Goal: Task Accomplishment & Management: Use online tool/utility

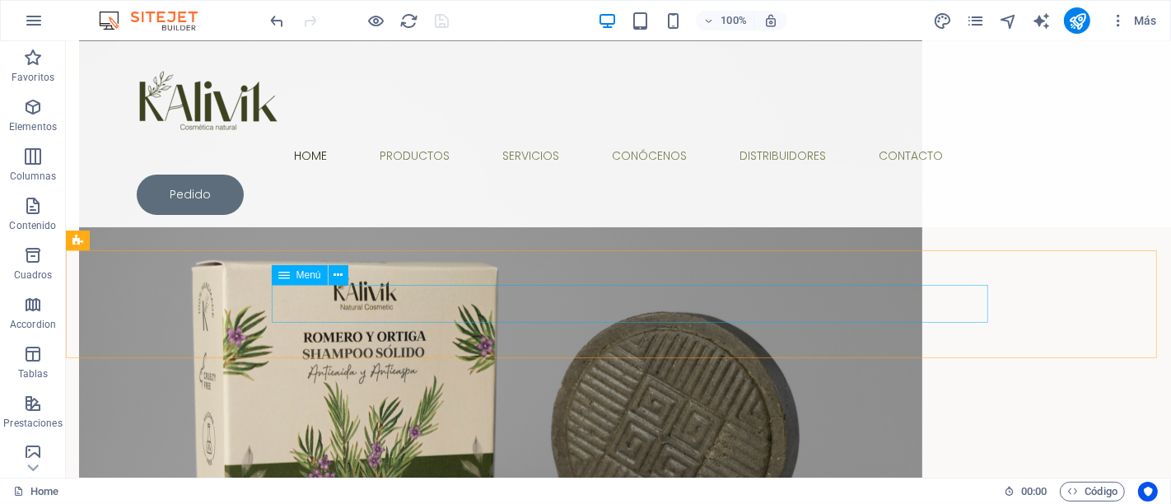
scroll to position [1097, 0]
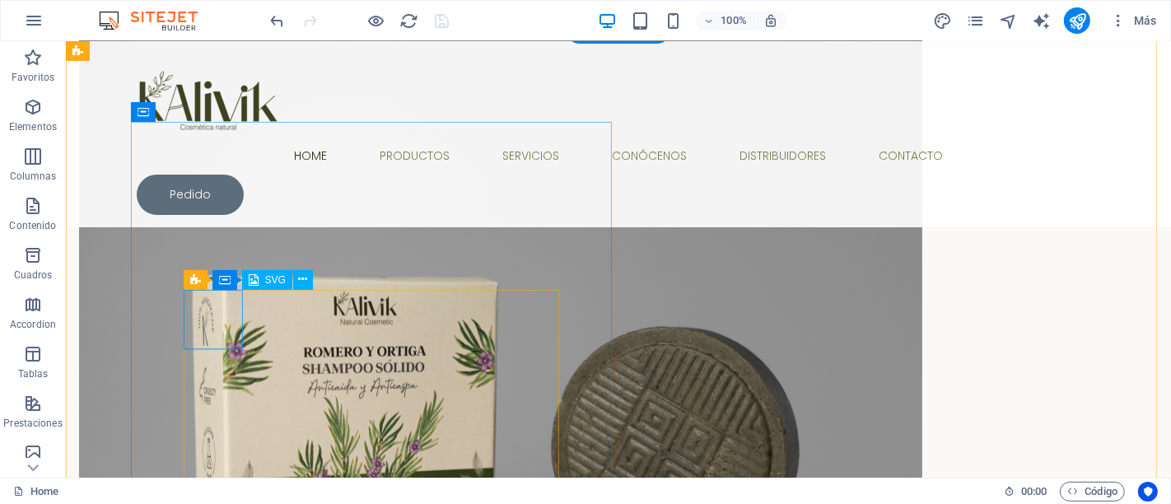
select select "xMidYMid"
select select "%"
select select "px"
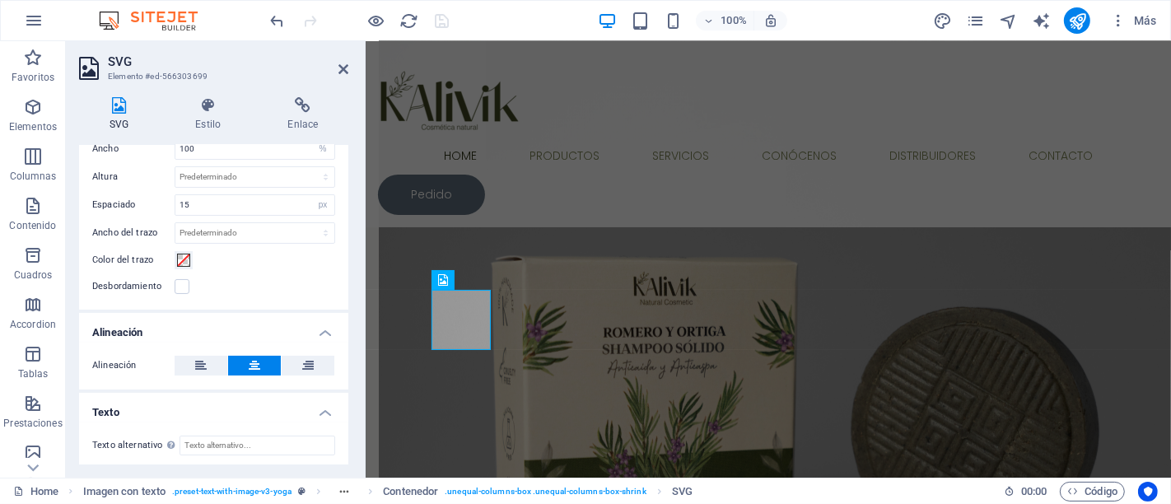
scroll to position [0, 0]
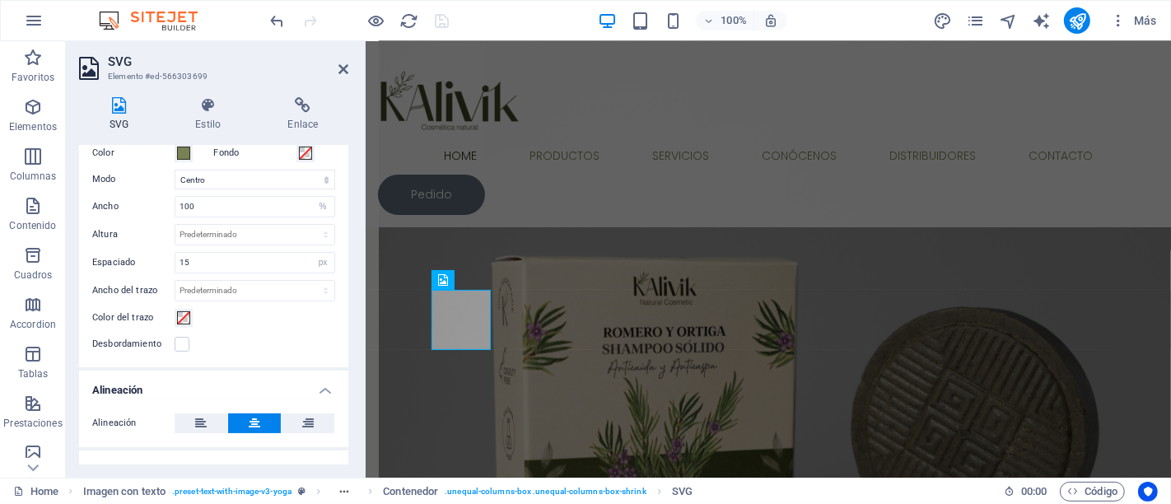
scroll to position [240, 0]
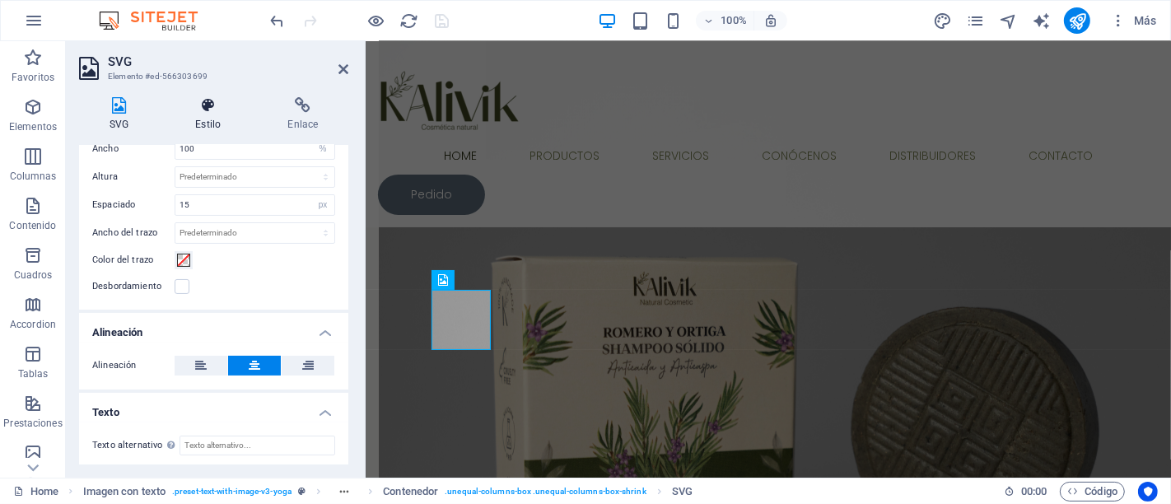
click at [223, 123] on h4 "Estilo" at bounding box center [211, 114] width 92 height 35
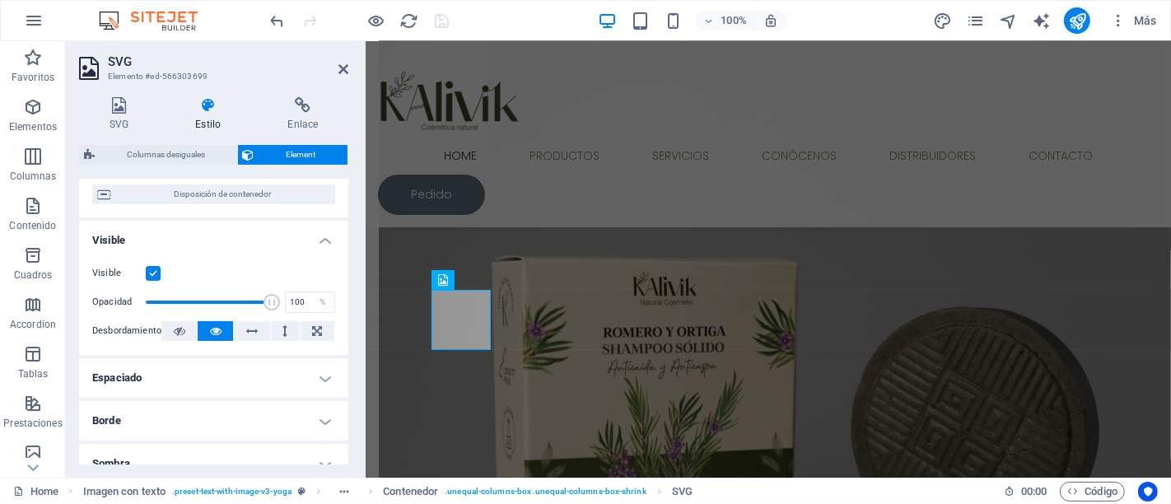
scroll to position [148, 0]
click at [131, 116] on h4 "SVG" at bounding box center [122, 114] width 86 height 35
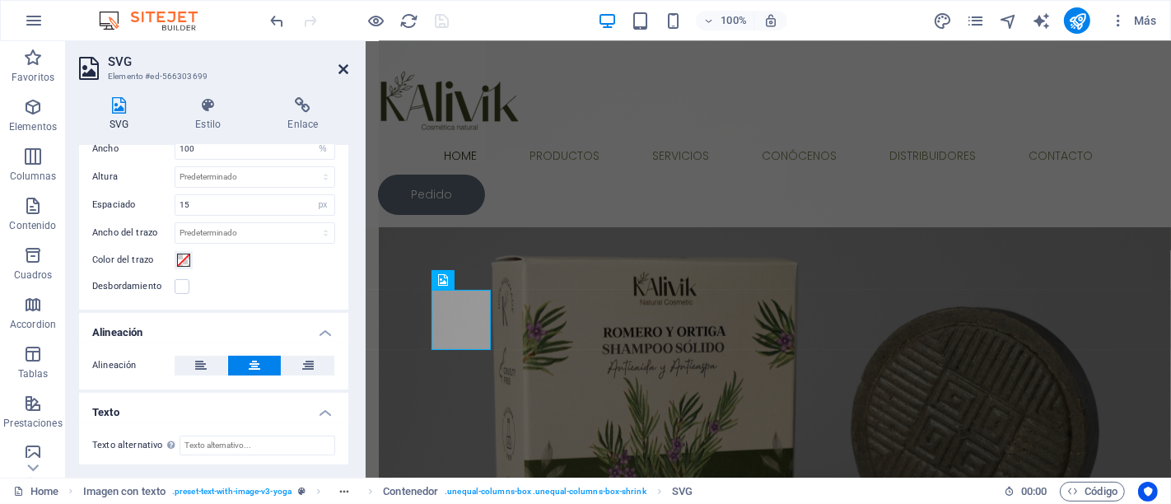
click at [338, 69] on icon at bounding box center [343, 69] width 10 height 13
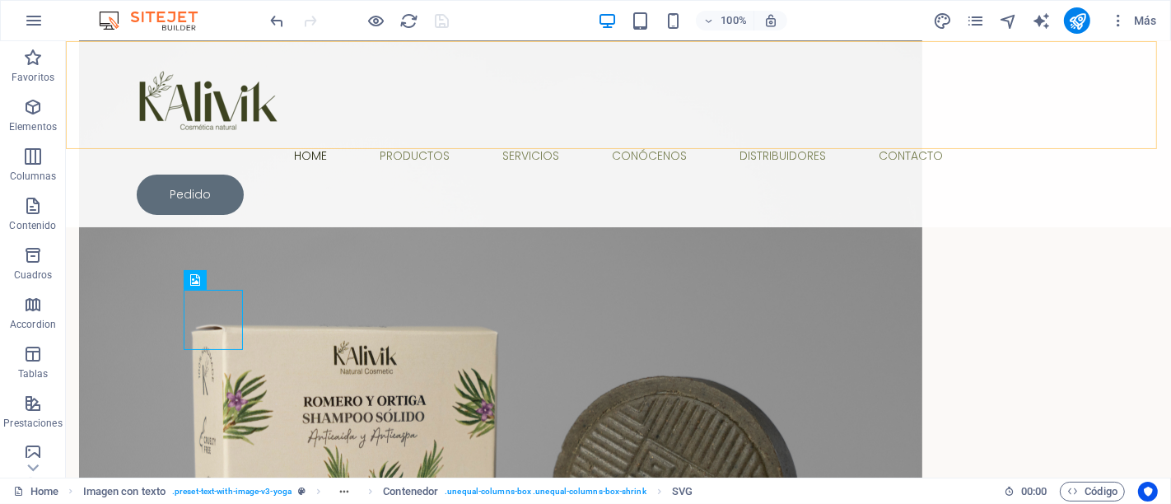
scroll to position [1097, 0]
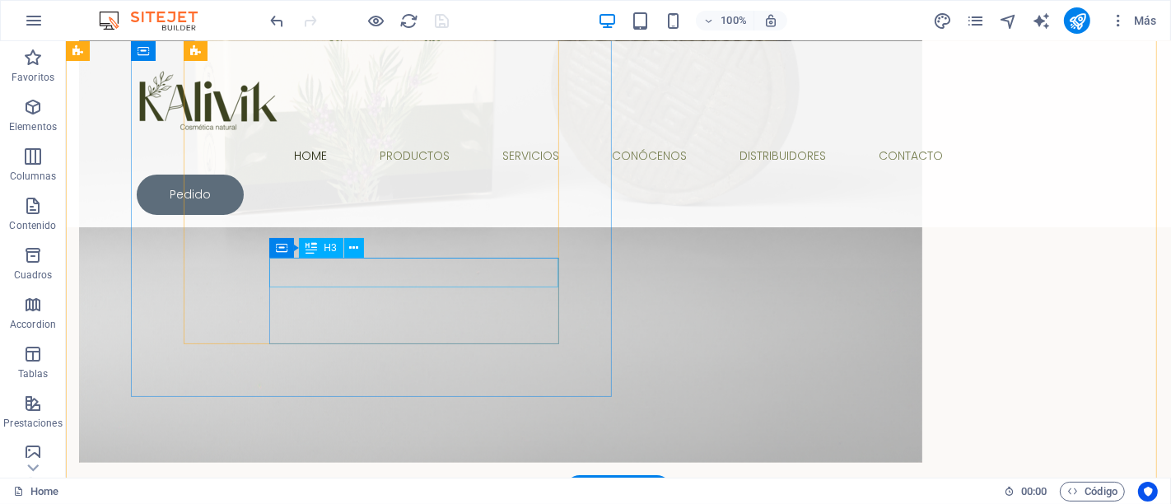
scroll to position [1554, 0]
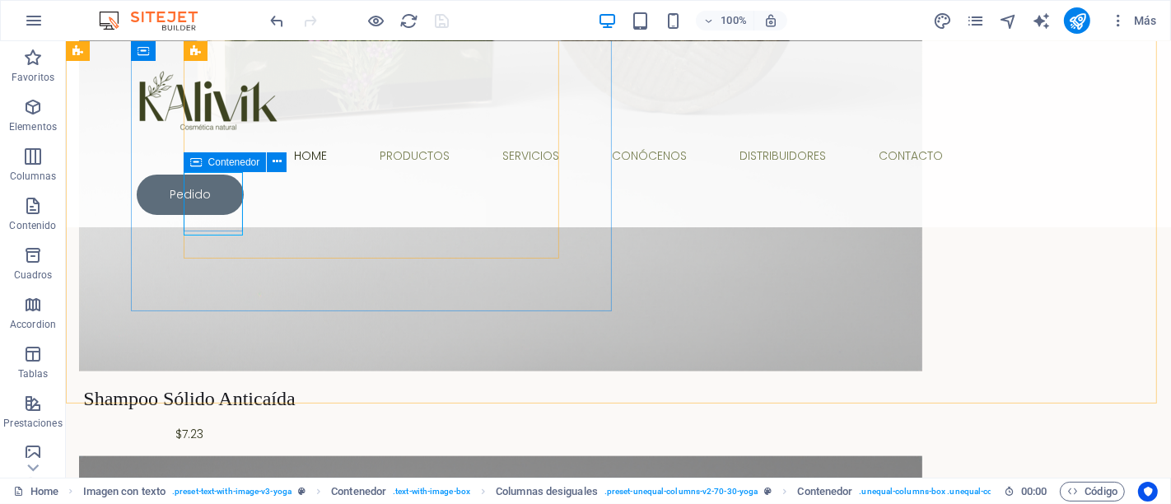
click at [194, 165] on icon at bounding box center [196, 162] width 12 height 20
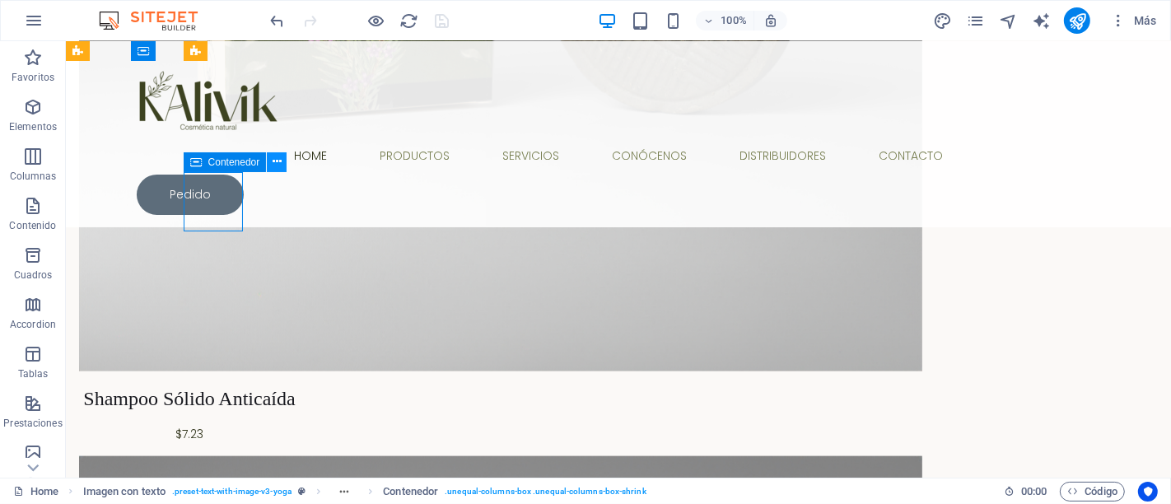
click at [272, 160] on icon at bounding box center [276, 161] width 9 height 17
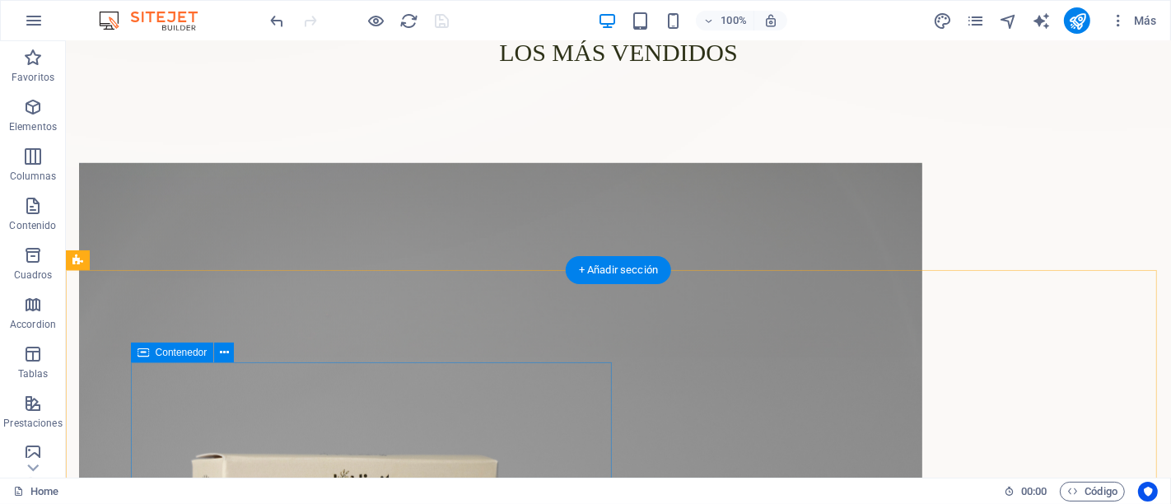
scroll to position [1006, 0]
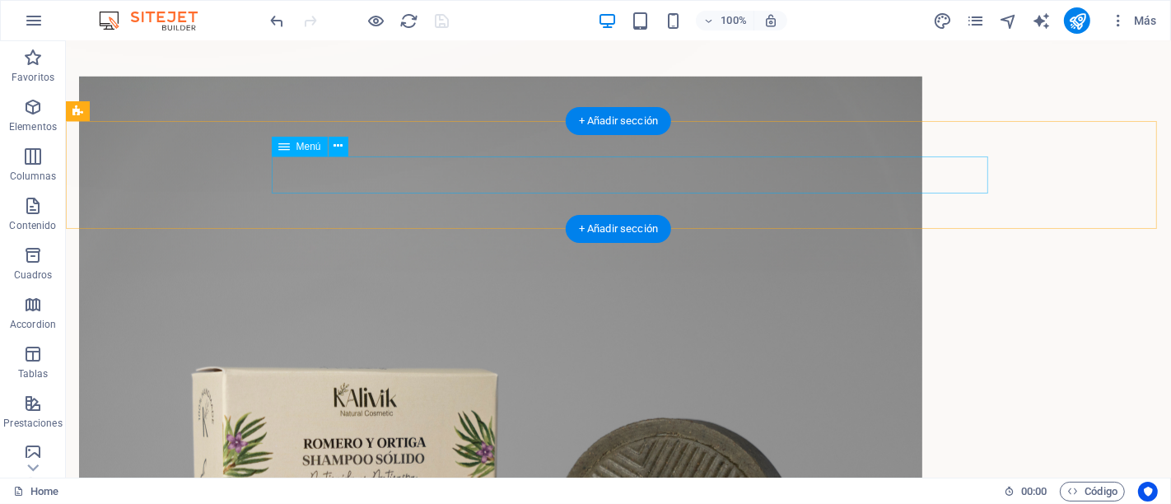
select select
select select "1"
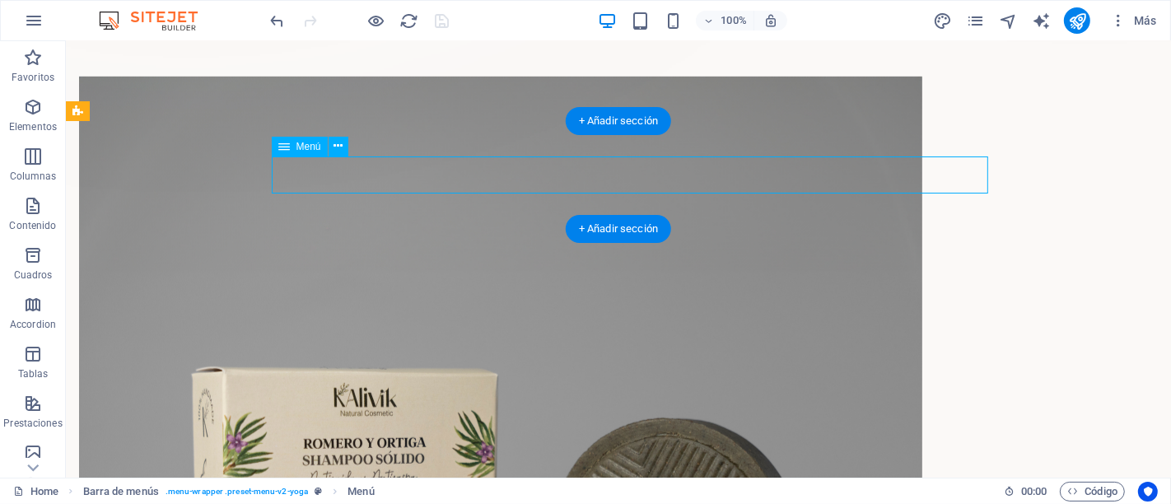
select select
select select "2"
select select
select select "2"
select select
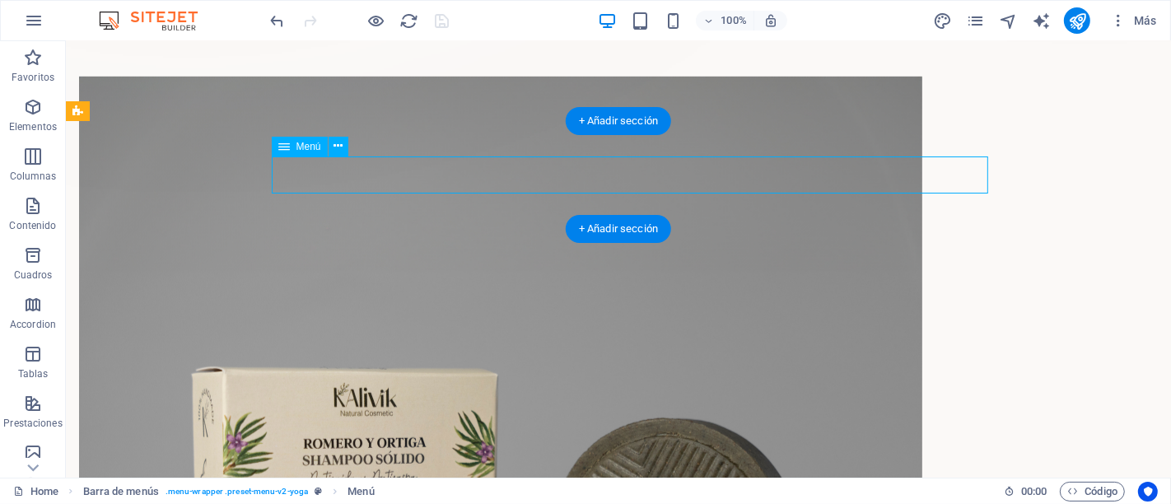
select select "4"
select select
select select "5"
select select
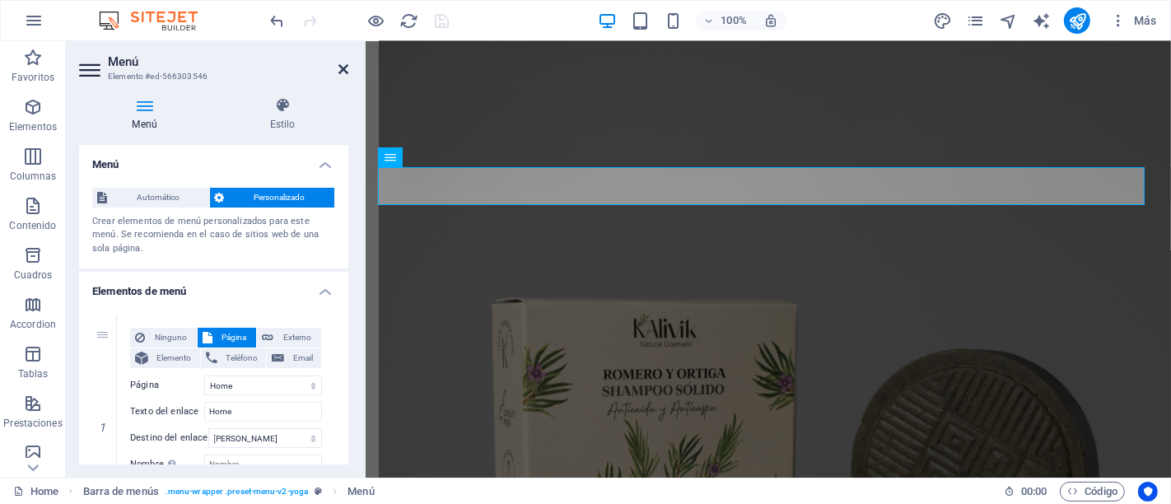
click at [345, 69] on icon at bounding box center [343, 69] width 10 height 13
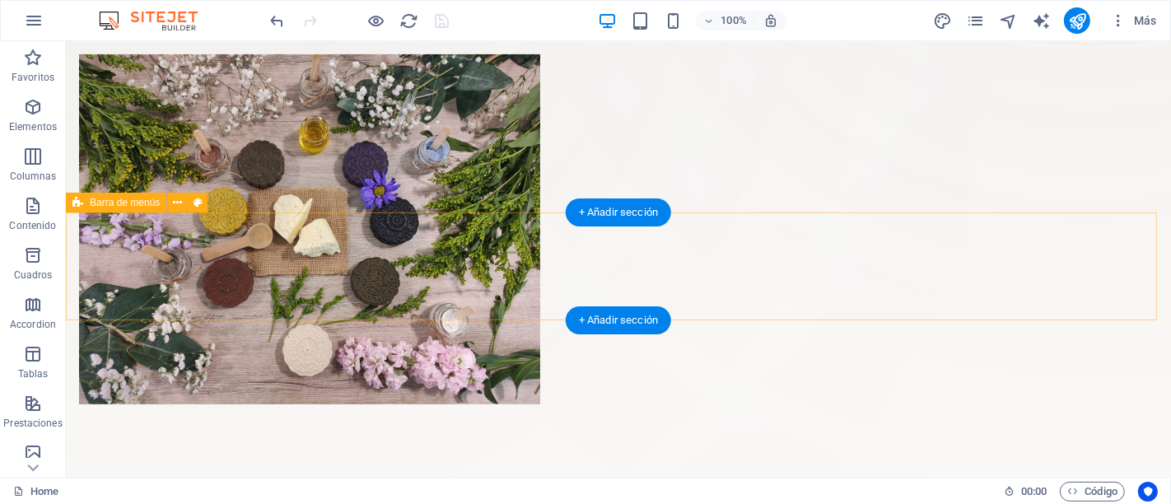
scroll to position [915, 0]
